Goal: Task Accomplishment & Management: Use online tool/utility

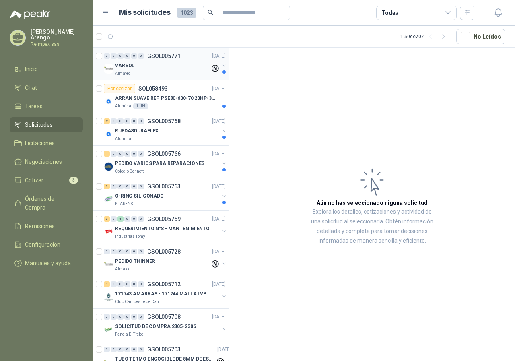
click at [177, 74] on div "Almatec" at bounding box center [162, 73] width 95 height 6
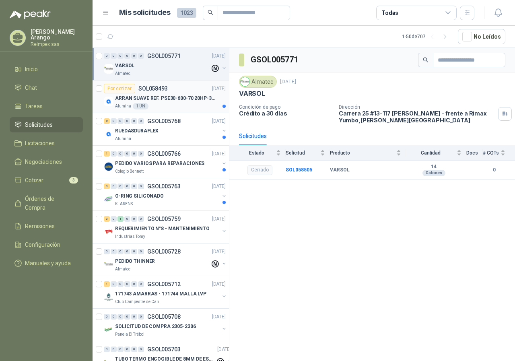
click at [174, 93] on div "Por cotizar SOL058493 03/10/25" at bounding box center [165, 89] width 122 height 10
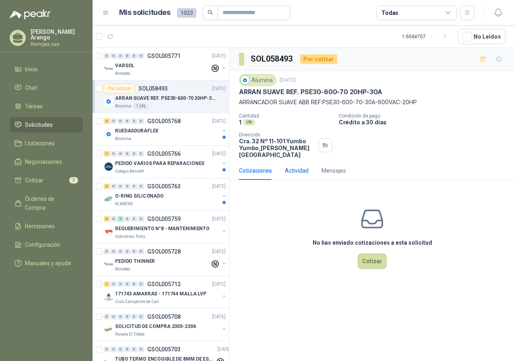
click at [295, 166] on div "Actividad" at bounding box center [297, 170] width 24 height 9
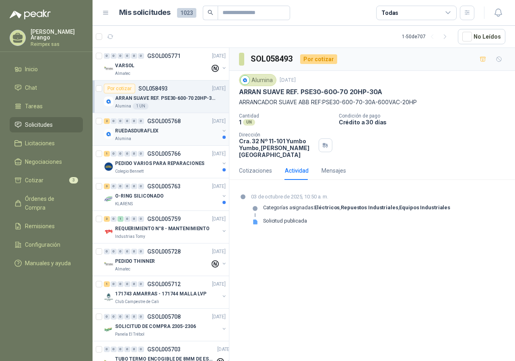
click at [195, 133] on div "RUEDASDURAFLEX" at bounding box center [167, 131] width 104 height 10
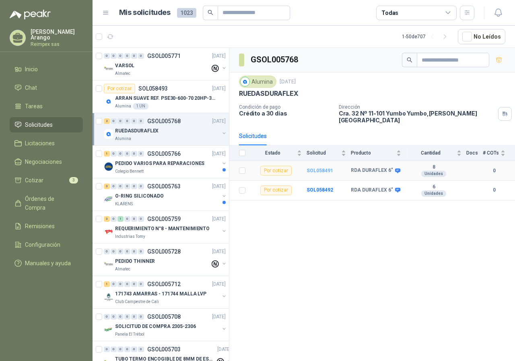
click at [321, 168] on b "SOL058491" at bounding box center [320, 171] width 27 height 6
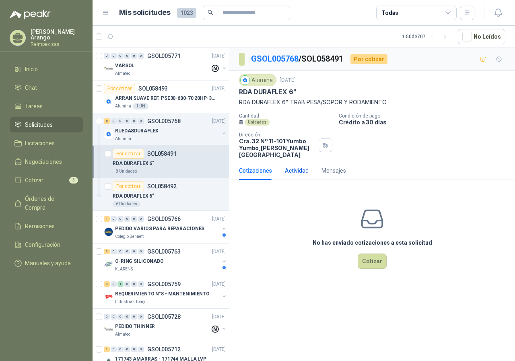
click at [306, 166] on div "Actividad" at bounding box center [297, 170] width 24 height 9
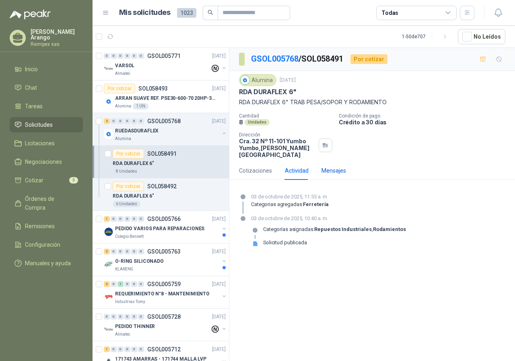
click at [330, 167] on div "Mensajes" at bounding box center [333, 170] width 25 height 9
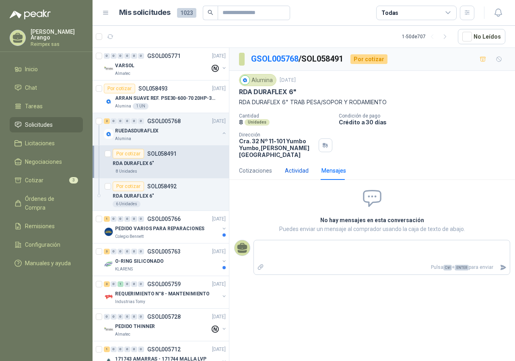
click at [305, 167] on div "Actividad" at bounding box center [297, 170] width 24 height 9
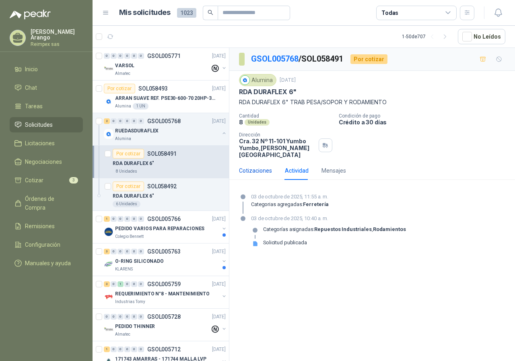
click at [255, 168] on div "Cotizaciones" at bounding box center [255, 170] width 33 height 9
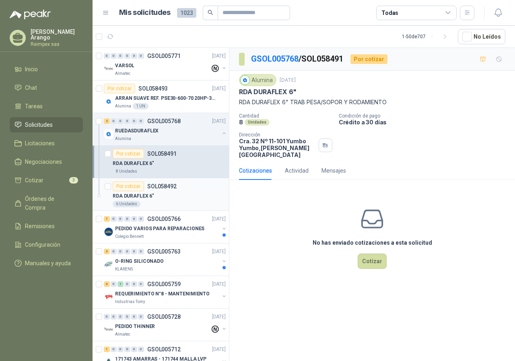
click at [189, 192] on div "RDA DURAFLEX 6"" at bounding box center [169, 196] width 113 height 10
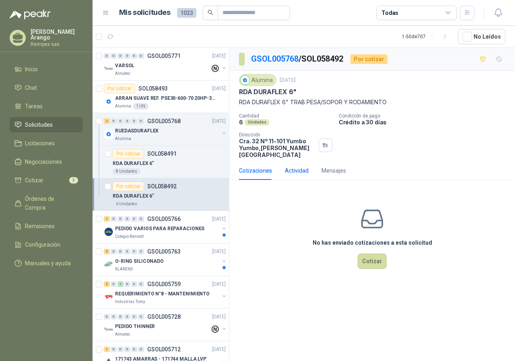
click at [300, 166] on div "Actividad" at bounding box center [297, 170] width 24 height 9
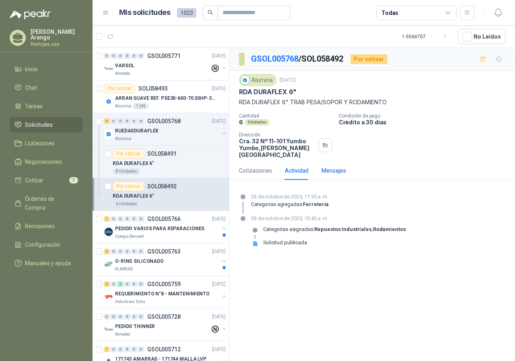
click at [330, 166] on div "Mensajes" at bounding box center [333, 170] width 25 height 9
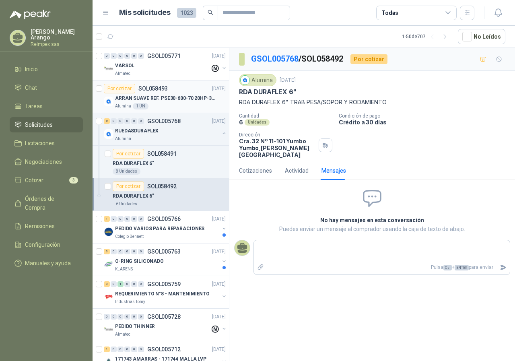
click at [181, 101] on p "ARRAN SUAVE REF. PSE30-600-70 20HP-30A" at bounding box center [165, 99] width 100 height 8
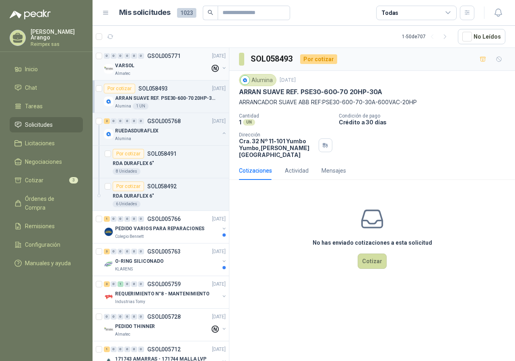
click at [158, 68] on div "VARSOL" at bounding box center [162, 66] width 95 height 10
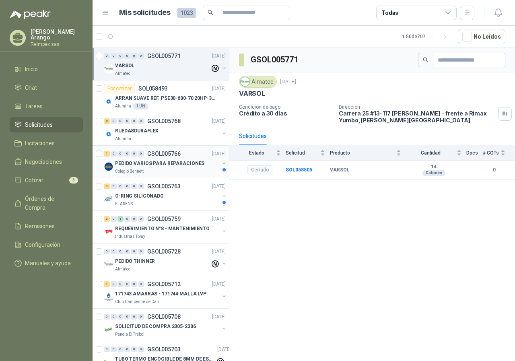
click at [193, 167] on p "PEDIDO VARIOS PARA REPARACIONES" at bounding box center [159, 164] width 89 height 8
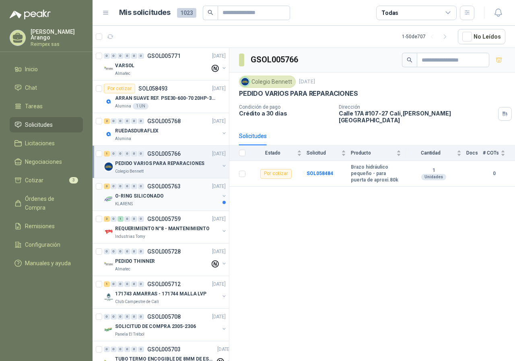
click at [194, 191] on div "O-RING SILICONADO" at bounding box center [167, 196] width 104 height 10
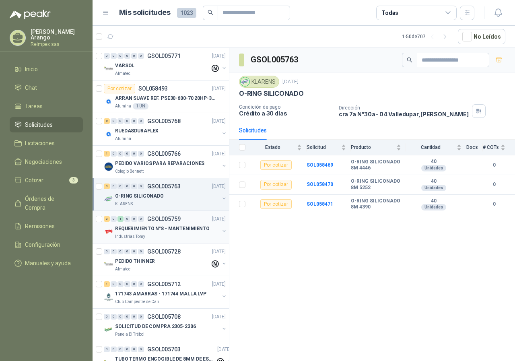
click at [189, 222] on div "3 0 1 0 0 0 GSOL005759 02/10/25" at bounding box center [166, 219] width 124 height 10
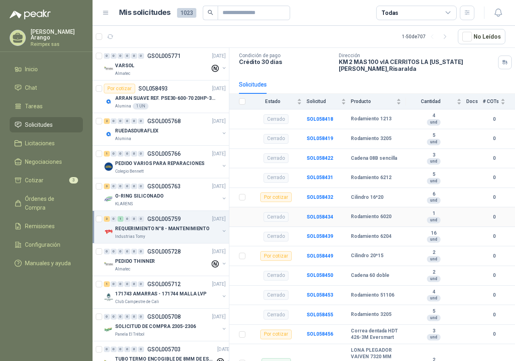
scroll to position [70, 0]
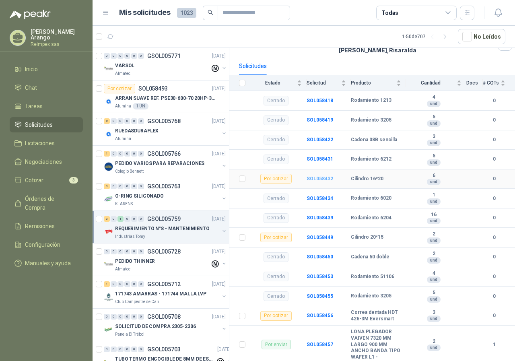
click at [309, 179] on b "SOL058432" at bounding box center [320, 179] width 27 height 6
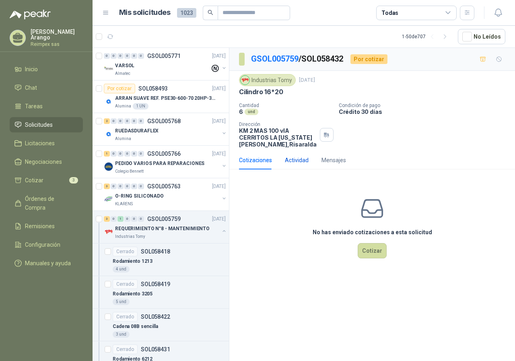
click at [293, 163] on div "Actividad" at bounding box center [297, 160] width 24 height 9
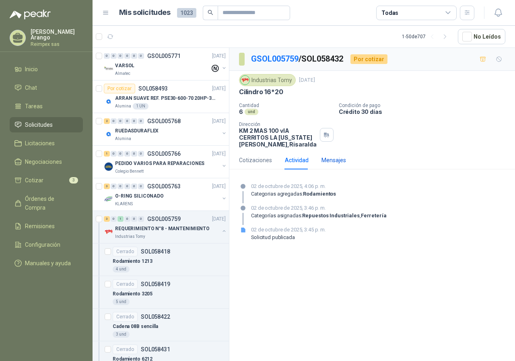
click at [335, 157] on div "Mensajes" at bounding box center [333, 160] width 25 height 9
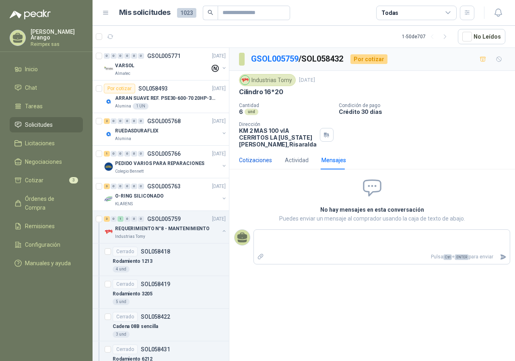
click at [263, 163] on div "Cotizaciones" at bounding box center [255, 160] width 33 height 9
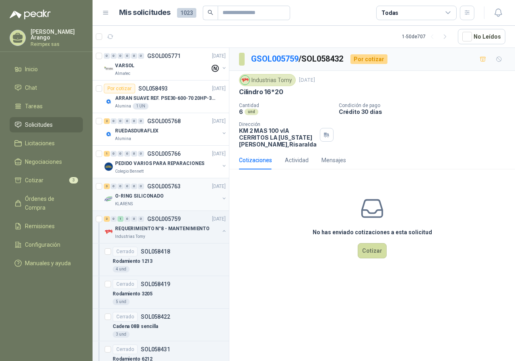
click at [173, 198] on div "O-RING SILICONADO" at bounding box center [167, 196] width 104 height 10
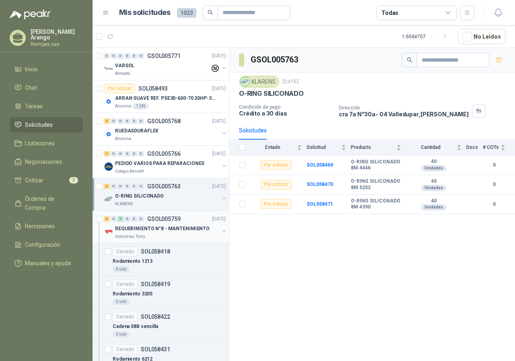
click at [192, 221] on div "3 0 1 0 0 0 GSOL005759 02/10/25" at bounding box center [166, 219] width 124 height 10
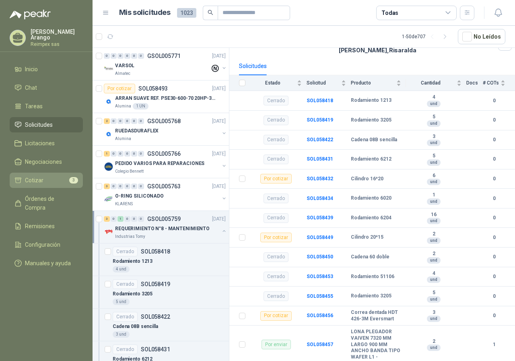
click at [33, 180] on span "Cotizar" at bounding box center [34, 180] width 19 height 9
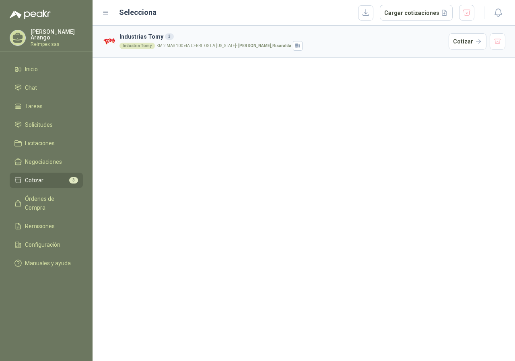
click at [239, 49] on div "Industria Tomy KM 2 MAS 100 vIA CERRITOS LA VIRGINIA - Pereira , Risaralda" at bounding box center [282, 46] width 326 height 10
click at [454, 43] on button "Cotizar" at bounding box center [468, 41] width 38 height 16
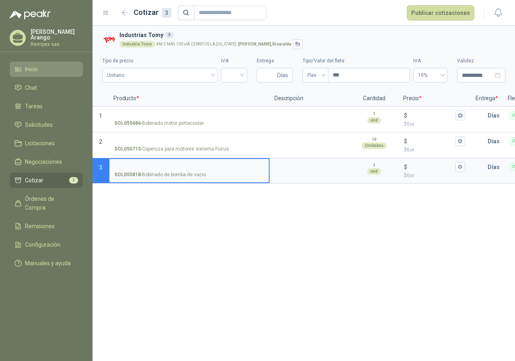
click at [41, 67] on li "Inicio" at bounding box center [46, 69] width 64 height 9
